Goal: Check status: Check status

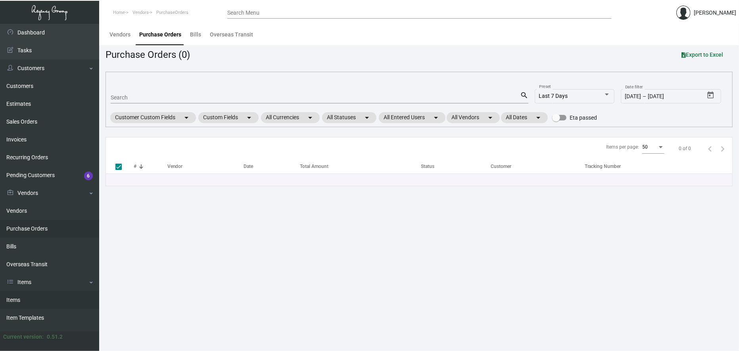
click at [37, 299] on link "Items" at bounding box center [49, 300] width 99 height 18
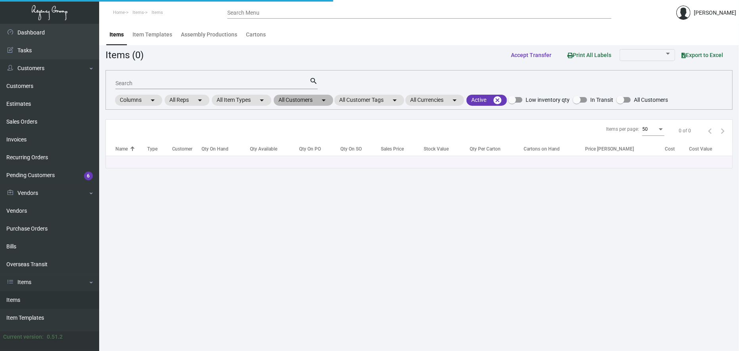
click at [321, 101] on mat-icon "arrow_drop_down" at bounding box center [324, 101] width 10 height 10
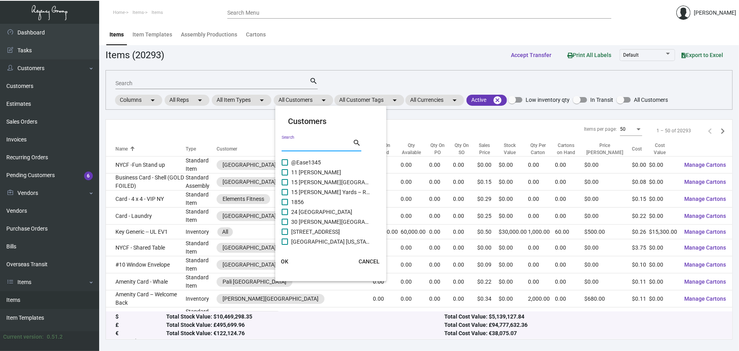
click at [322, 147] on input "Search" at bounding box center [316, 145] width 71 height 6
type input "millen"
click at [321, 192] on span "[GEOGRAPHIC_DATA][US_STATE]" at bounding box center [330, 193] width 79 height 10
click at [285, 195] on input "[GEOGRAPHIC_DATA][US_STATE]" at bounding box center [284, 195] width 0 height 0
checkbox input "true"
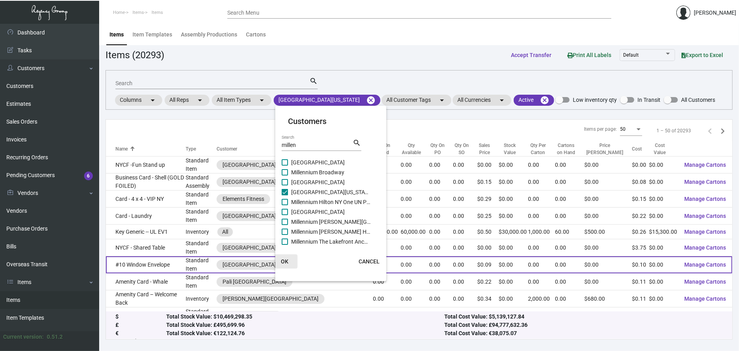
drag, startPoint x: 289, startPoint y: 259, endPoint x: 287, endPoint y: 255, distance: 4.3
click at [289, 259] on button "OK" at bounding box center [284, 262] width 25 height 14
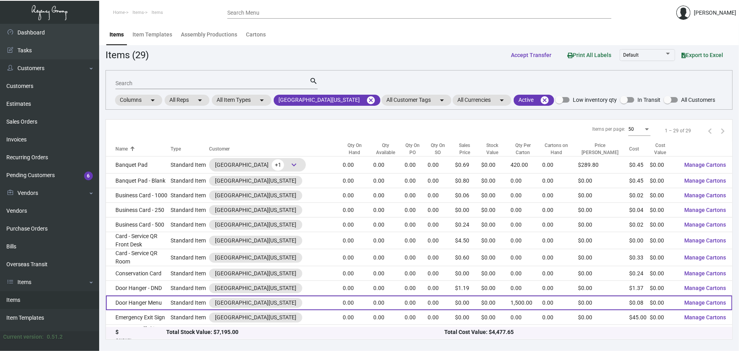
click at [168, 306] on td "Door Hanger Menu" at bounding box center [138, 303] width 65 height 15
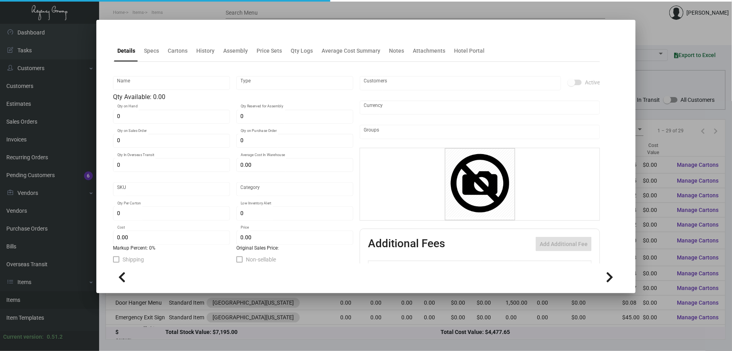
type input "Door Hanger Menu"
type input "Standard Item"
type input "$ 0.00"
type input "MDNY-Door Hanger Menu-50"
type input "Standard"
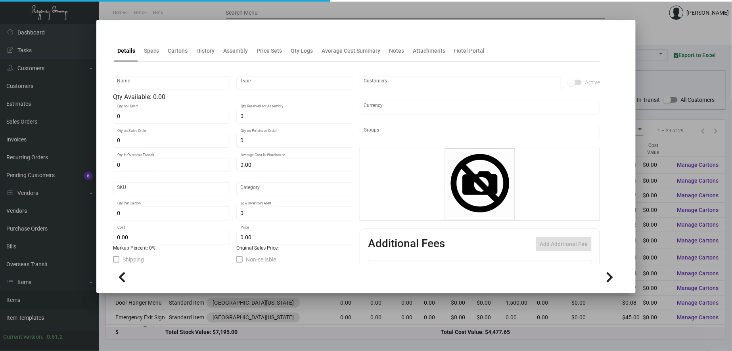
type input "1,500"
type input "$ 0.08045"
type input "$ 0.00"
checkbox input "true"
type input "United States Dollar $"
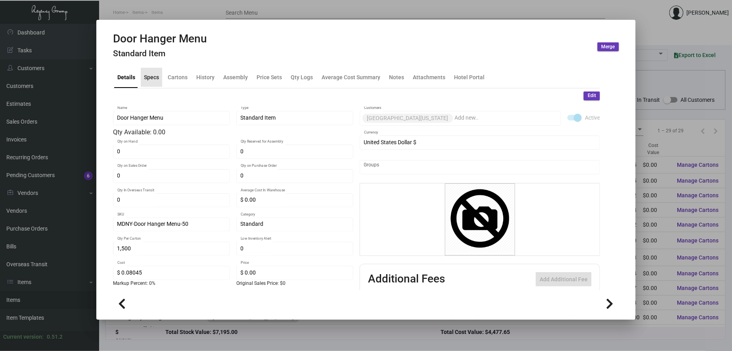
click at [147, 80] on div "Specs" at bounding box center [151, 77] width 15 height 8
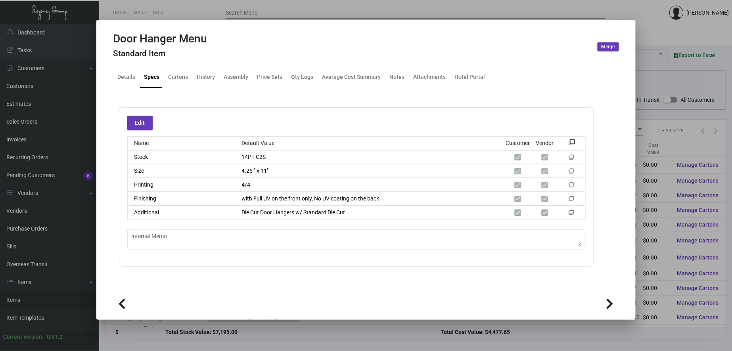
click at [672, 184] on div at bounding box center [366, 175] width 732 height 351
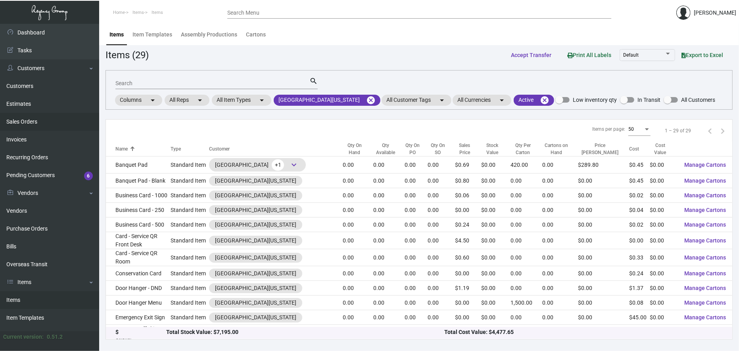
click at [25, 118] on link "Sales Orders" at bounding box center [49, 122] width 99 height 18
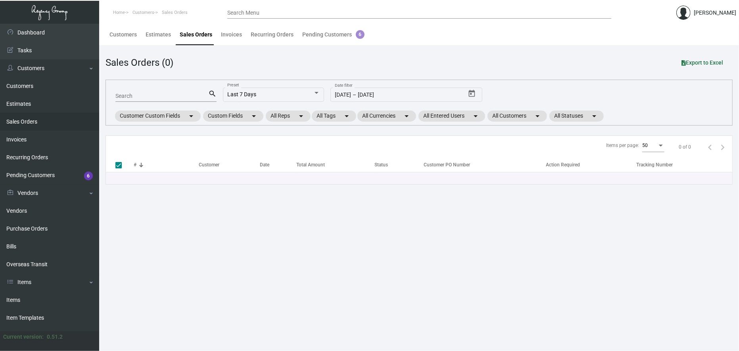
click at [123, 96] on input "Search" at bounding box center [161, 96] width 93 height 6
type input "161488"
checkbox input "false"
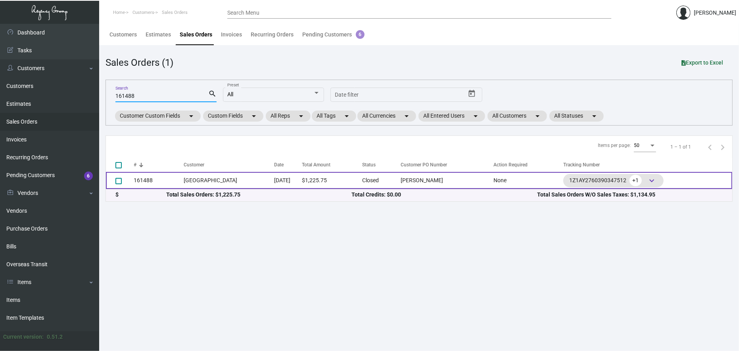
click at [169, 180] on td "161488" at bounding box center [159, 180] width 50 height 17
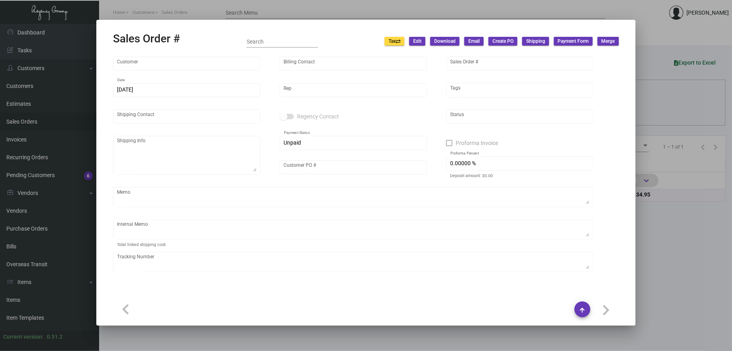
type input "[GEOGRAPHIC_DATA]"
type input "[PERSON_NAME]"
type input "161488"
type input "[DATE]"
type input "[PERSON_NAME]"
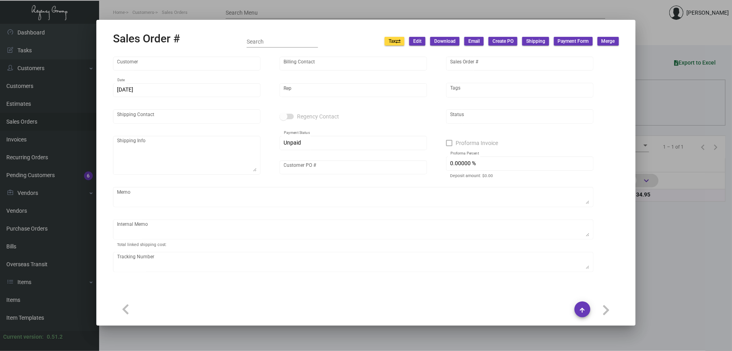
type input "[PERSON_NAME]"
type textarea "[GEOGRAPHIC_DATA] - [PERSON_NAME] [STREET_ADDRESS][US_STATE]"
type input "[PERSON_NAME]"
type textarea "8.8 - Approval obtained ; attached~ Shipped to Hotel UPS Ground Cost $32.02. By…"
type textarea "Master - 1Z1AY2760390347512"
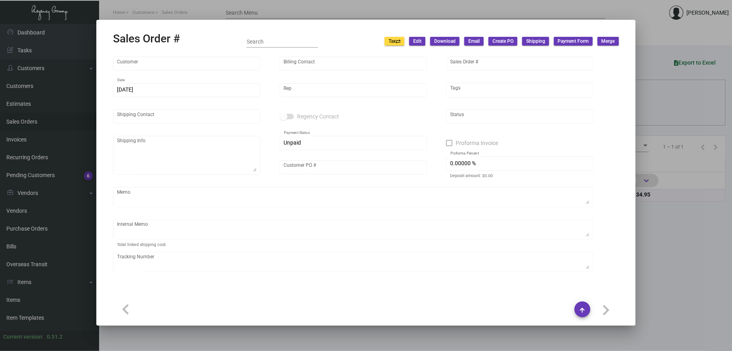
type input "United States Dollar $"
type input "$ 87.95"
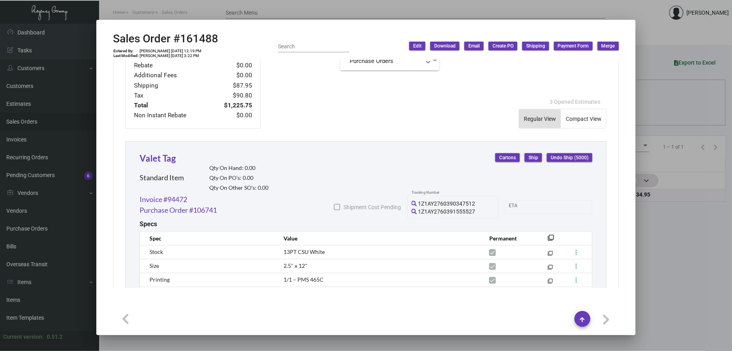
scroll to position [440, 0]
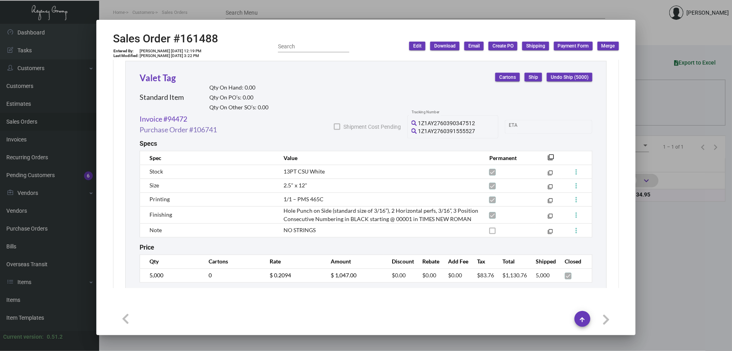
click at [181, 130] on link "Purchase Order #106741" at bounding box center [178, 129] width 77 height 11
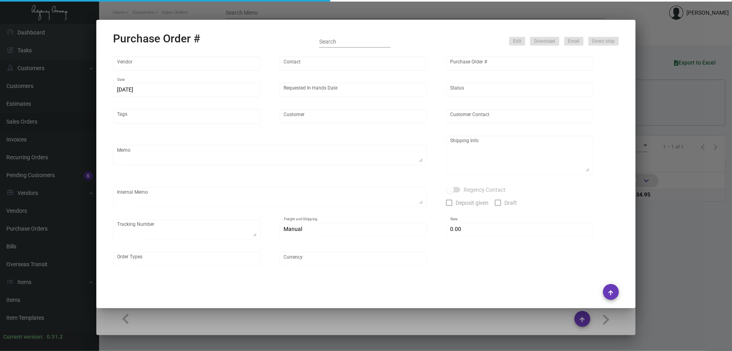
type input "SSP"
type input "[PERSON_NAME]"
type input "106741"
type input "[DATE]"
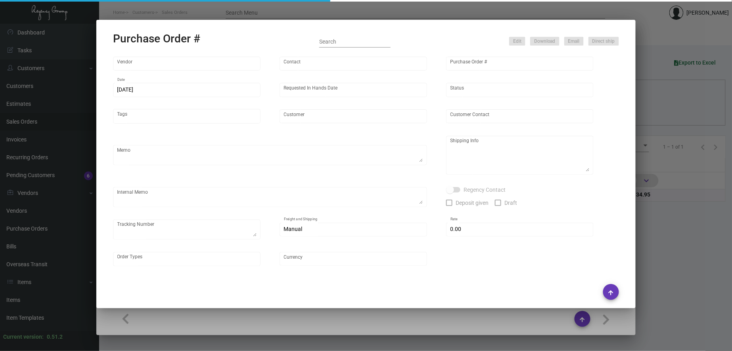
type input "[GEOGRAPHIC_DATA]"
type input "[PERSON_NAME]"
type textarea "PLEASE SEND OVER 5 SAMPLES TO MY ATTENTION UPON COMPLETION ! // PLEASE SEND PDF…"
type textarea "[GEOGRAPHIC_DATA] - [PERSON_NAME] [STREET_ADDRESS][US_STATE]"
type textarea "8.14 - Approx. ship date set for 9/27. 8.29 - Proofs sent over; APPROVED. Shipp…"
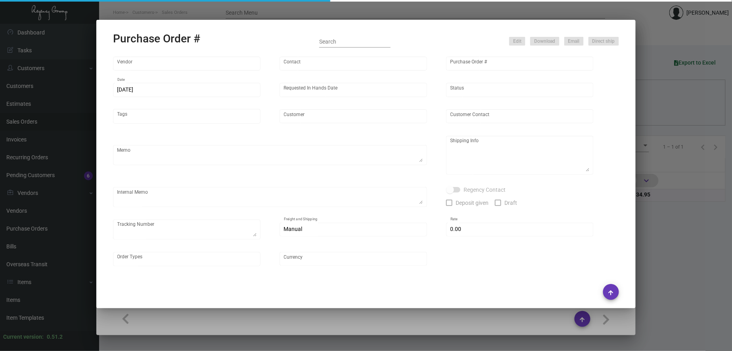
type textarea "Master - 1Z1AY2760390347512"
type input "$ 0.00"
type input "United States Dollar $"
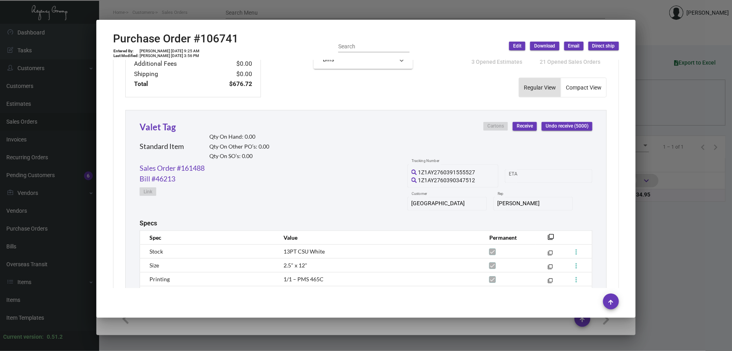
scroll to position [367, 0]
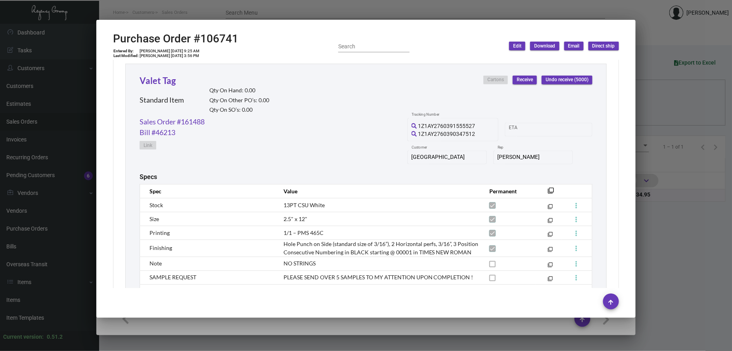
click at [440, 201] on td "13PT CSU White" at bounding box center [379, 205] width 206 height 14
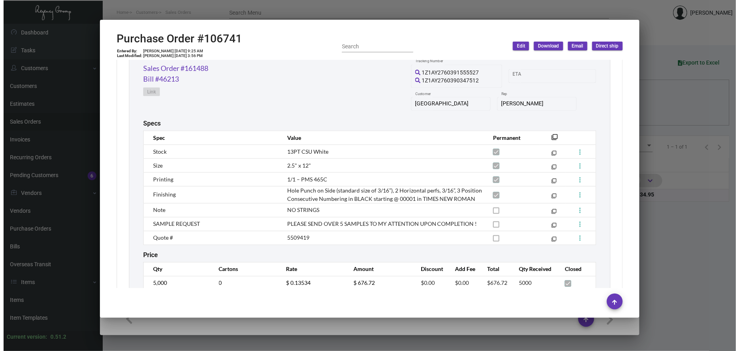
scroll to position [450, 0]
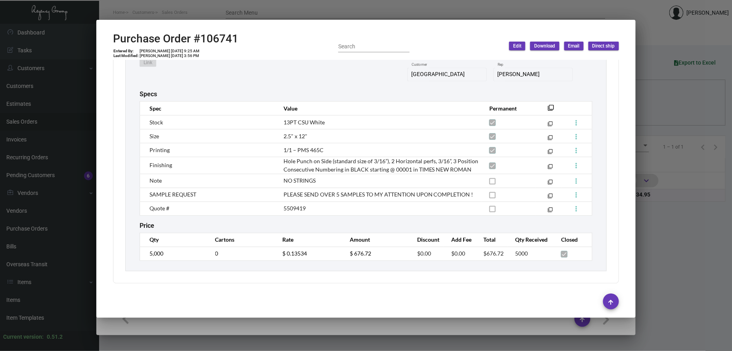
click at [685, 128] on div at bounding box center [366, 175] width 732 height 351
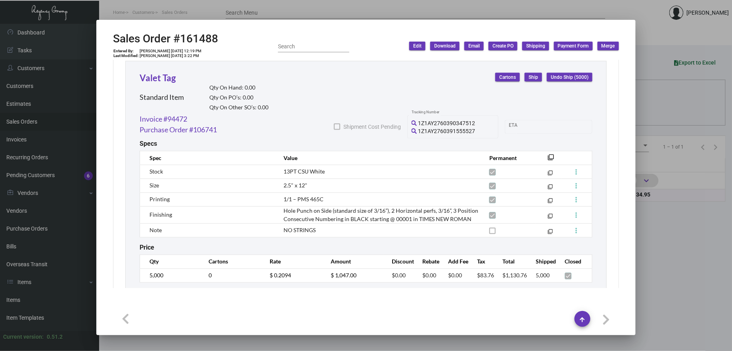
click at [683, 221] on div at bounding box center [366, 175] width 732 height 351
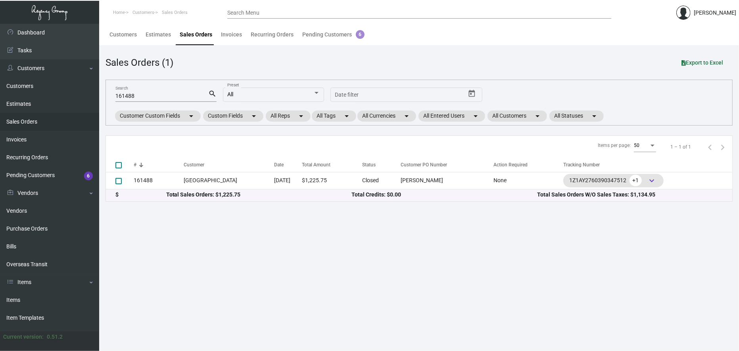
drag, startPoint x: 402, startPoint y: 274, endPoint x: 540, endPoint y: 268, distance: 137.7
click at [402, 274] on main "Customers Estimates Sales Orders Invoices Recurring Orders Pending Customers 6 …" at bounding box center [419, 187] width 640 height 327
click at [534, 241] on main "Customers Estimates Sales Orders Invoices Recurring Orders Pending Customers 6 …" at bounding box center [419, 187] width 640 height 327
